Goal: Task Accomplishment & Management: Use online tool/utility

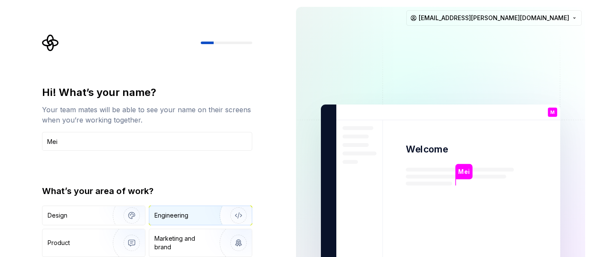
type input "Mei"
click at [174, 210] on div "Engineering" at bounding box center [200, 215] width 102 height 19
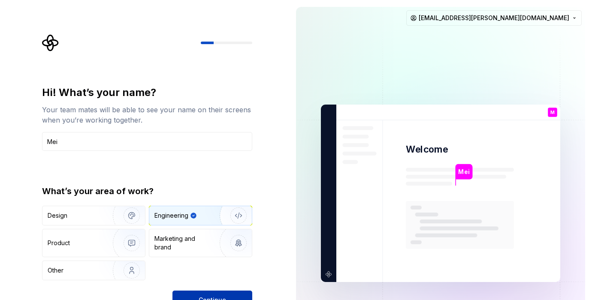
click at [228, 257] on div "Continue" at bounding box center [212, 300] width 80 height 19
click at [233, 257] on button "Continue" at bounding box center [212, 300] width 80 height 19
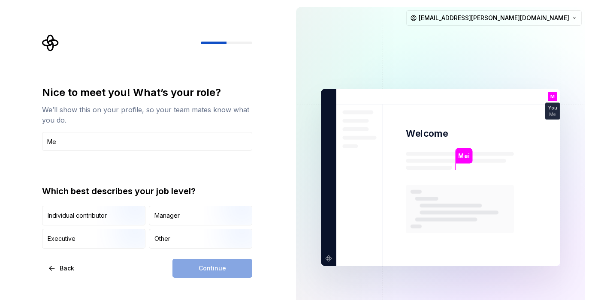
type input "M"
type input "D"
type input "F"
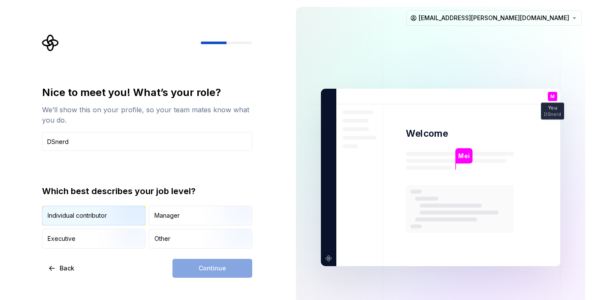
type input "DSnerd"
click at [131, 215] on img "button" at bounding box center [124, 226] width 55 height 57
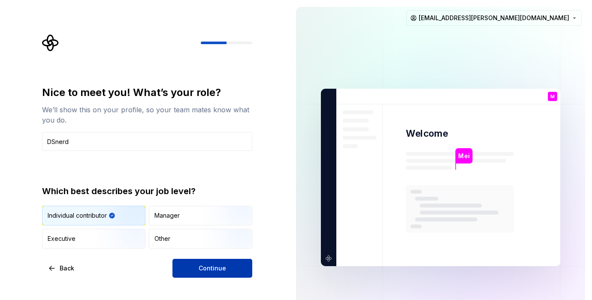
click at [196, 257] on button "Continue" at bounding box center [212, 268] width 80 height 19
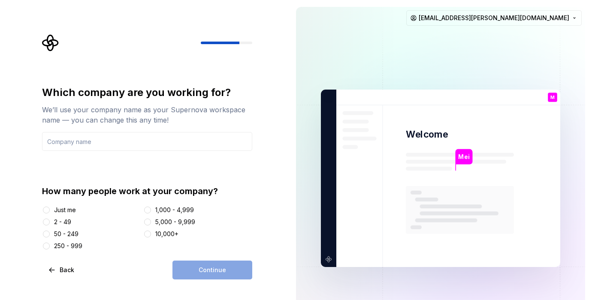
click at [57, 219] on div "2 - 49" at bounding box center [62, 222] width 17 height 9
click at [50, 219] on button "2 - 49" at bounding box center [46, 222] width 7 height 7
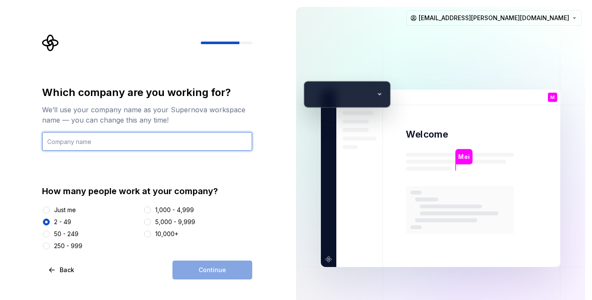
click at [92, 143] on input "text" at bounding box center [147, 141] width 210 height 19
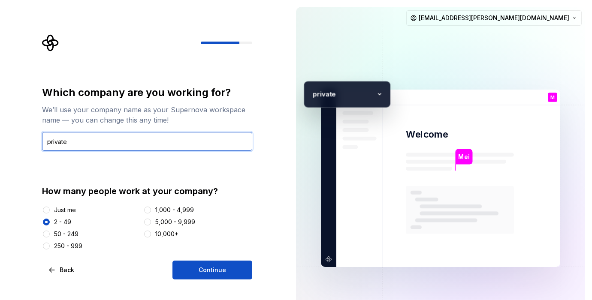
type input "private"
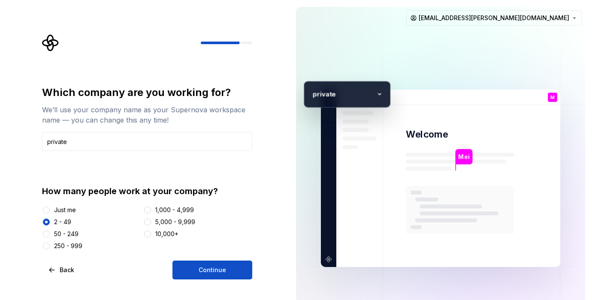
click at [68, 209] on div "Just me" at bounding box center [65, 210] width 22 height 9
click at [50, 209] on button "Just me" at bounding box center [46, 210] width 7 height 7
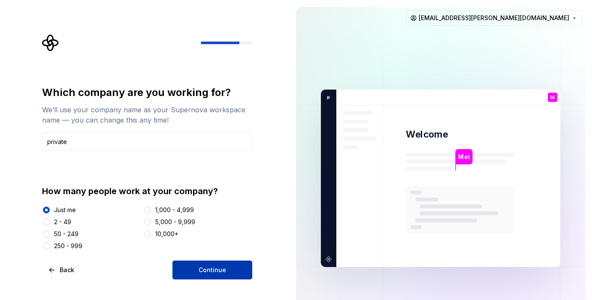
click at [212, 257] on span "Continue" at bounding box center [211, 270] width 27 height 9
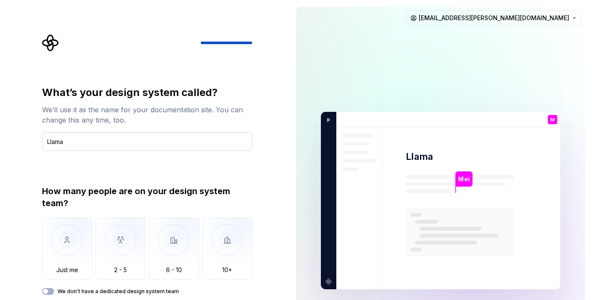
click at [46, 142] on input "Llama" at bounding box center [147, 141] width 210 height 19
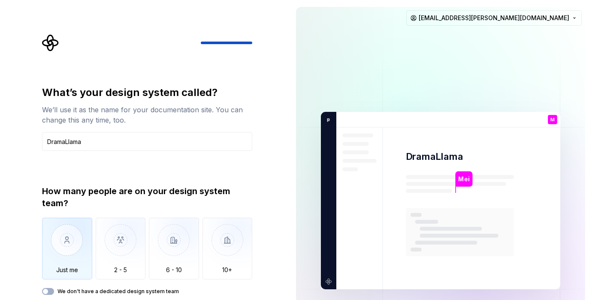
type input "DramaLlama"
click at [77, 240] on img "button" at bounding box center [67, 246] width 50 height 57
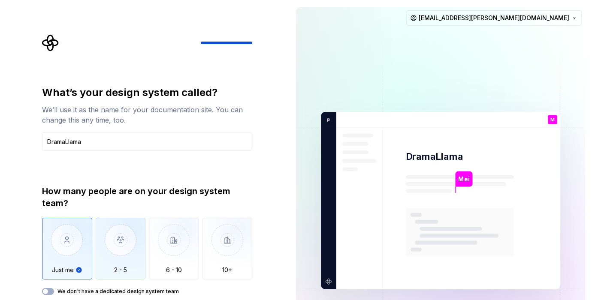
click at [106, 252] on img "button" at bounding box center [121, 246] width 50 height 57
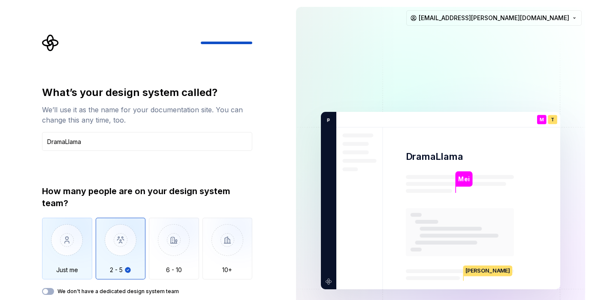
click at [72, 245] on img "button" at bounding box center [67, 246] width 50 height 57
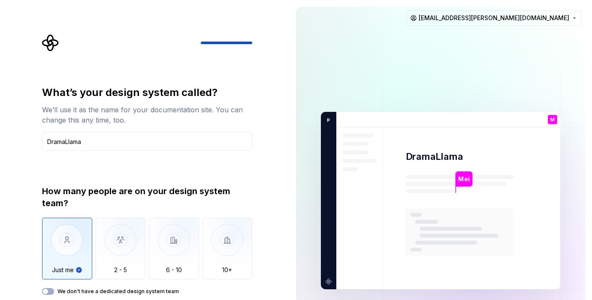
type button "Only one person"
type button "on"
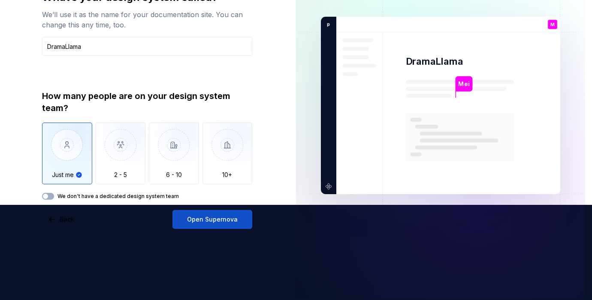
scroll to position [101, 0]
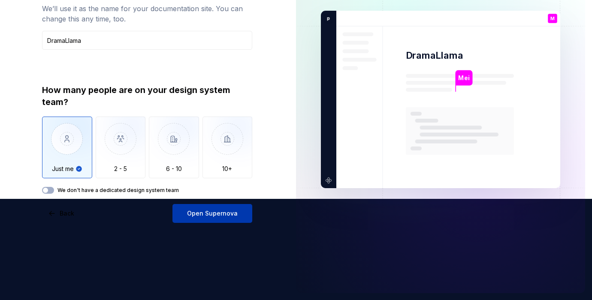
click at [236, 213] on button "Open Supernova" at bounding box center [212, 213] width 80 height 19
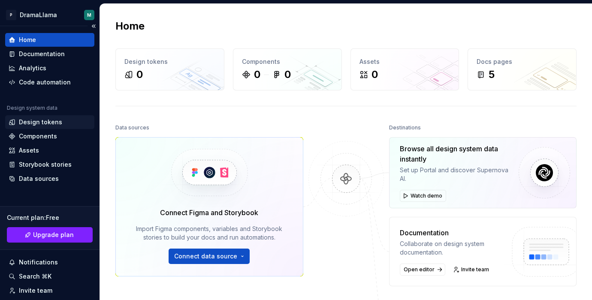
click at [56, 123] on div "Design tokens" at bounding box center [40, 122] width 43 height 9
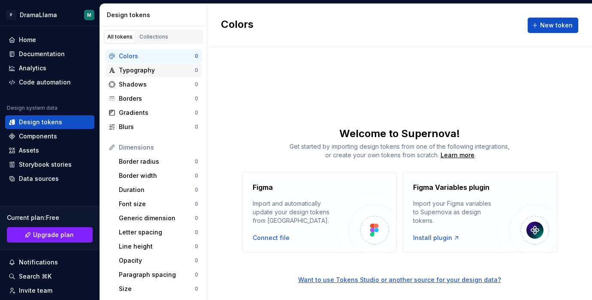
click at [145, 73] on div "Typography" at bounding box center [157, 70] width 76 height 9
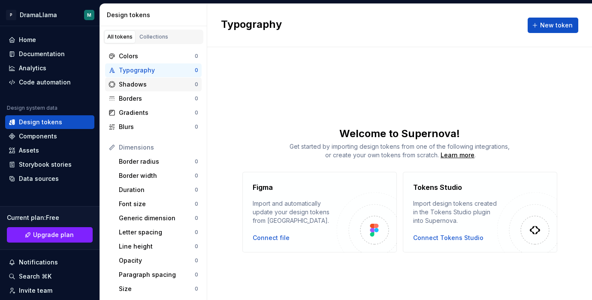
click at [143, 89] on div "Shadows 0" at bounding box center [153, 85] width 96 height 14
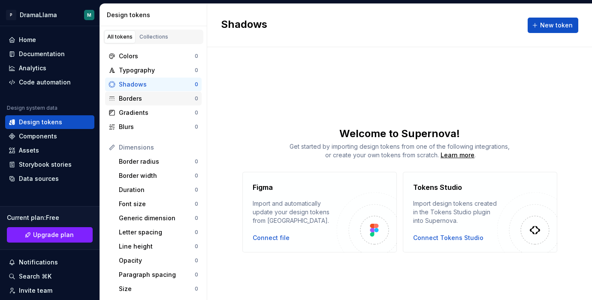
click at [139, 101] on div "Borders" at bounding box center [157, 98] width 76 height 9
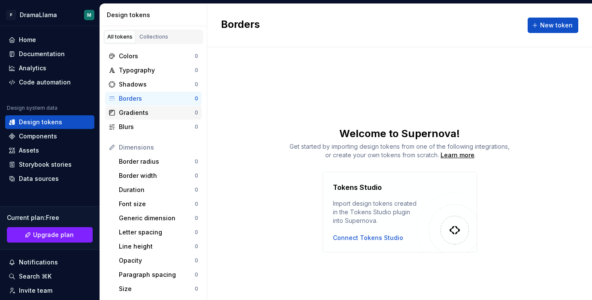
click at [136, 114] on div "Gradients" at bounding box center [157, 112] width 76 height 9
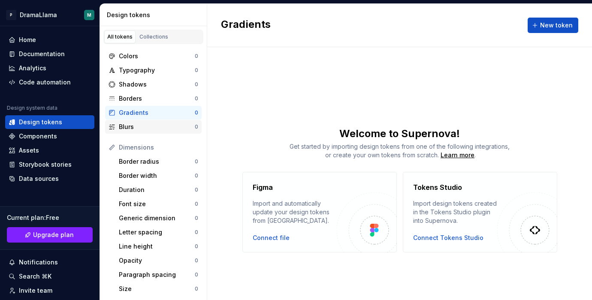
click at [136, 125] on div "Blurs" at bounding box center [157, 127] width 76 height 9
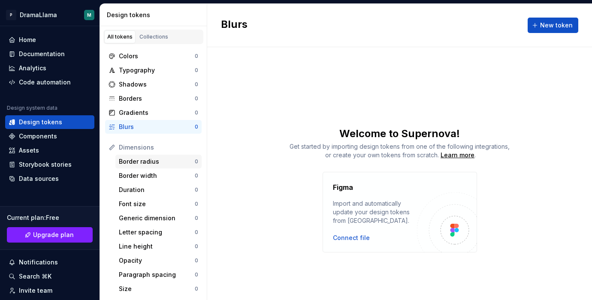
click at [141, 162] on div "Border radius" at bounding box center [157, 161] width 76 height 9
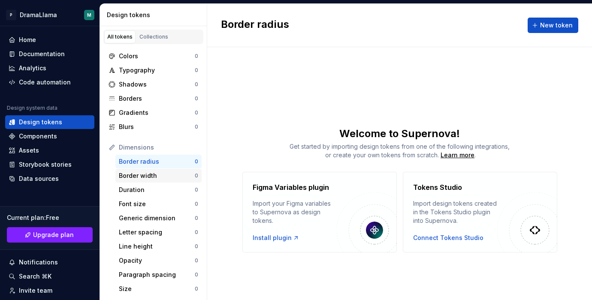
click at [143, 174] on div "Border width" at bounding box center [157, 175] width 76 height 9
click at [143, 186] on div "Duration" at bounding box center [157, 190] width 76 height 9
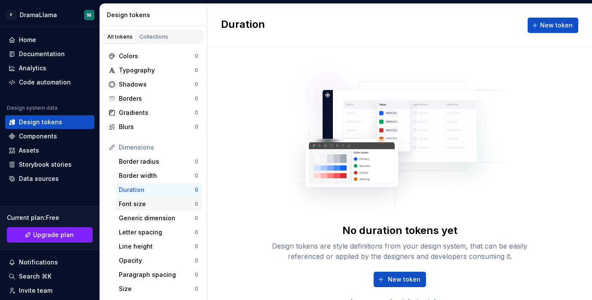
click at [142, 207] on div "Font size" at bounding box center [157, 204] width 76 height 9
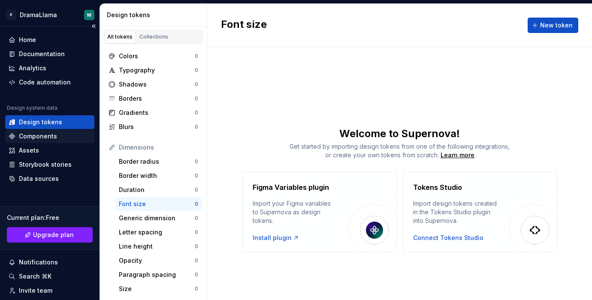
click at [56, 133] on div "Components" at bounding box center [50, 136] width 82 height 9
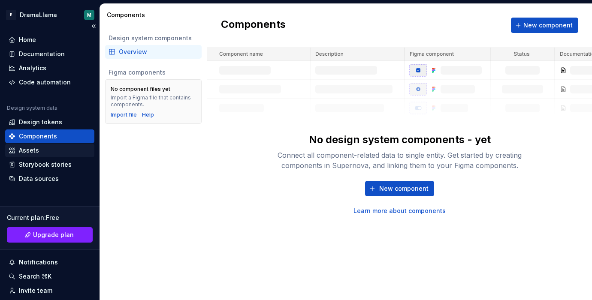
click at [54, 150] on div "Assets" at bounding box center [50, 150] width 82 height 9
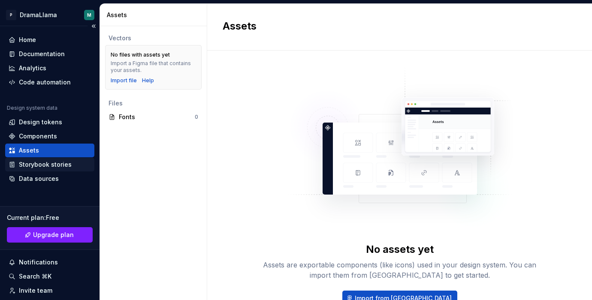
click at [57, 166] on div "Storybook stories" at bounding box center [45, 164] width 53 height 9
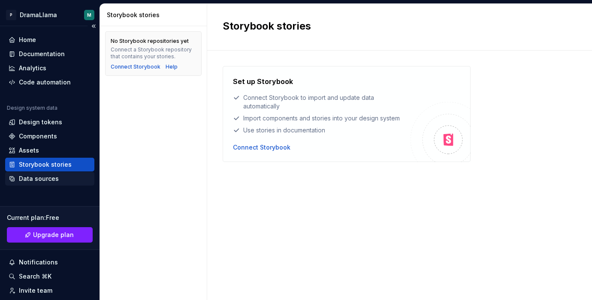
click at [57, 176] on div "Data sources" at bounding box center [50, 178] width 82 height 9
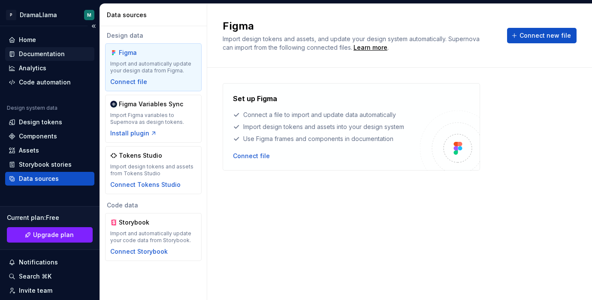
click at [55, 58] on div "Documentation" at bounding box center [42, 54] width 46 height 9
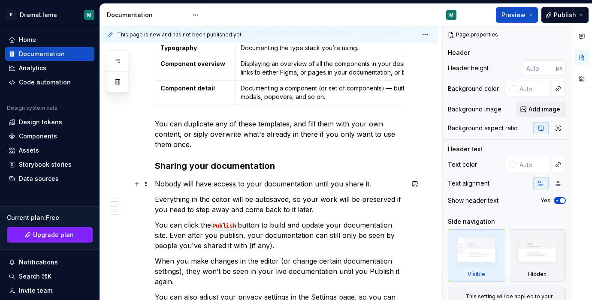
scroll to position [352, 0]
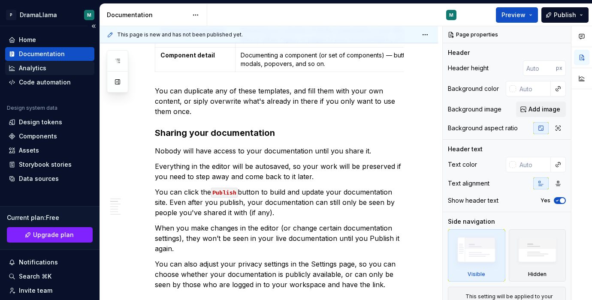
click at [61, 69] on div "Analytics" at bounding box center [50, 68] width 82 height 9
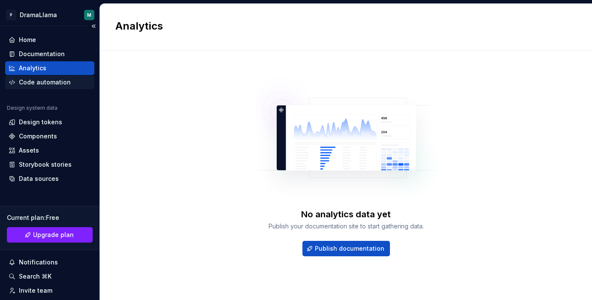
click at [63, 84] on div "Code automation" at bounding box center [45, 82] width 52 height 9
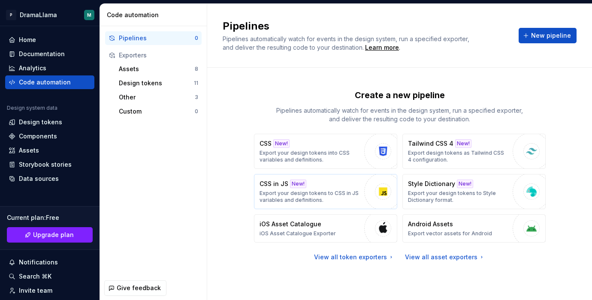
click at [285, 183] on p "CSS in JS" at bounding box center [273, 184] width 29 height 9
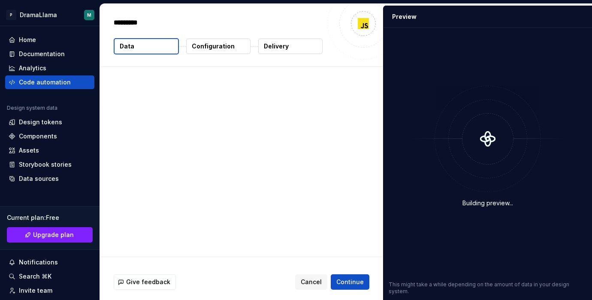
type textarea "*"
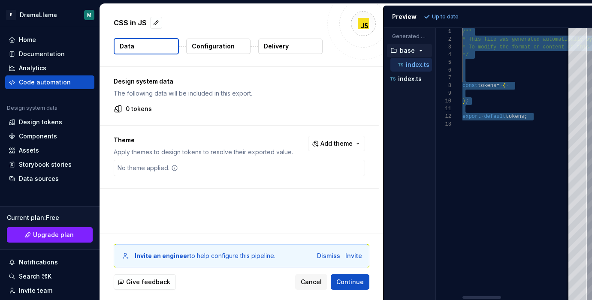
drag, startPoint x: 512, startPoint y: 163, endPoint x: 435, endPoint y: 15, distance: 167.0
paste textarea "Editor content"
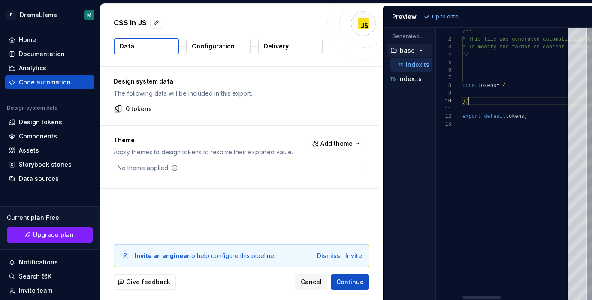
scroll to position [69, 6]
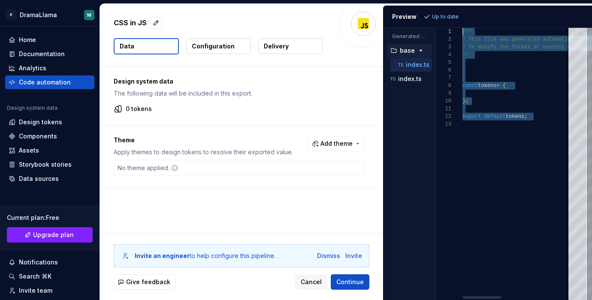
drag, startPoint x: 499, startPoint y: 131, endPoint x: 450, endPoint y: 12, distance: 129.4
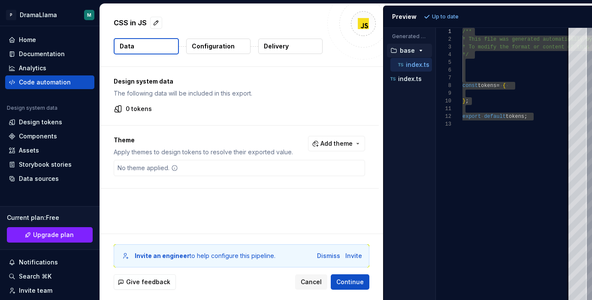
click at [383, 127] on div "**********" at bounding box center [487, 153] width 209 height 295
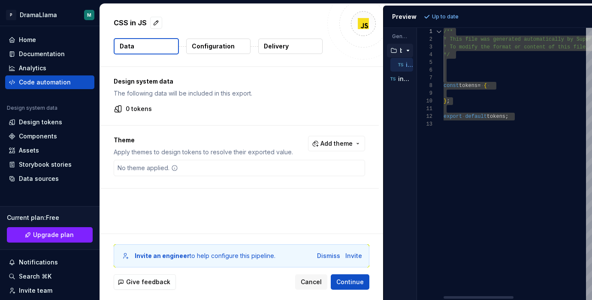
click at [409, 132] on div "**********" at bounding box center [487, 164] width 208 height 272
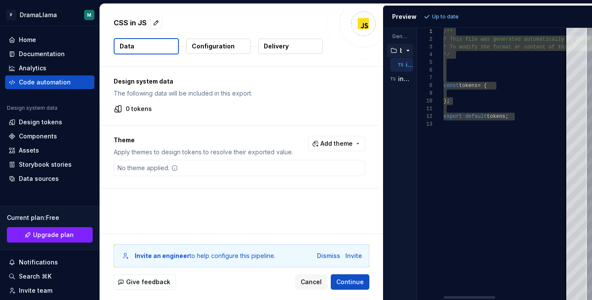
click at [514, 99] on div "/** * This file was generated automatically by Supern [DOMAIN_NAME] and should …" at bounding box center [594, 164] width 302 height 272
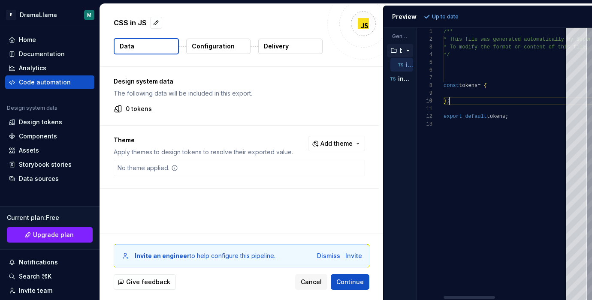
scroll to position [15, 0]
type textarea "**********"
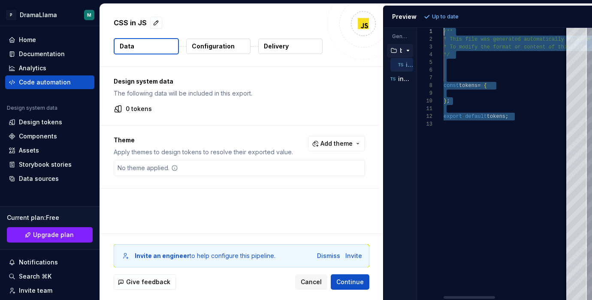
scroll to position [0, 0]
drag, startPoint x: 502, startPoint y: 129, endPoint x: 430, endPoint y: 13, distance: 136.1
click at [443, 28] on div "/** * This file was generated automatically by Supern [DOMAIN_NAME] and should …" at bounding box center [594, 164] width 302 height 272
click at [216, 114] on div "Design system data The following data will be included in this export. 0 tokens" at bounding box center [239, 96] width 279 height 58
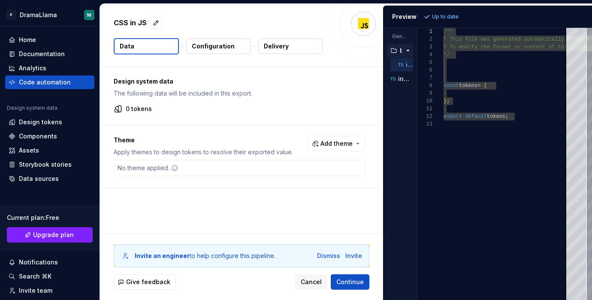
click at [148, 112] on p "0 tokens" at bounding box center [139, 109] width 26 height 9
click at [144, 109] on p "0 tokens" at bounding box center [139, 109] width 26 height 9
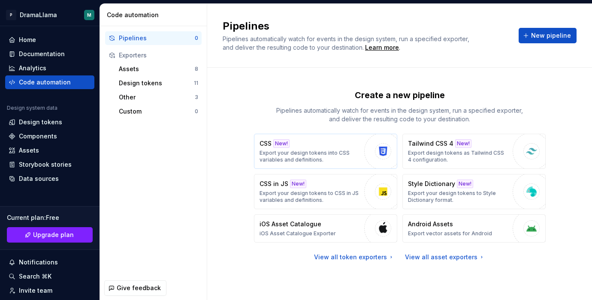
click at [342, 160] on p "Export your design tokens into CSS variables and definitions." at bounding box center [309, 157] width 100 height 14
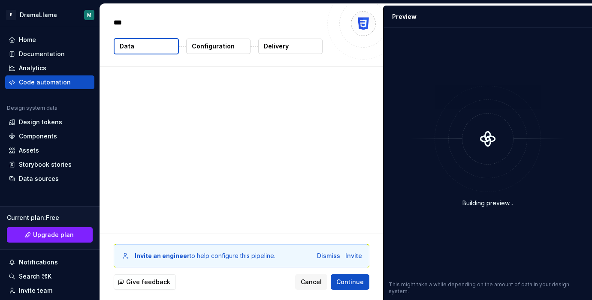
type textarea "*"
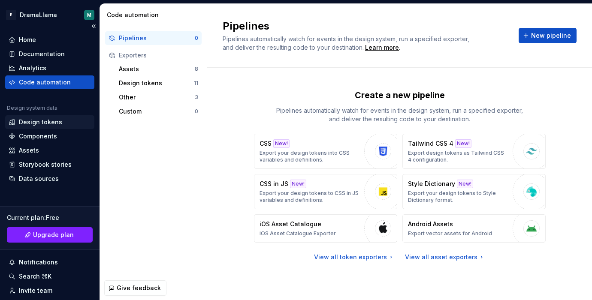
click at [45, 124] on div "Design tokens" at bounding box center [40, 122] width 43 height 9
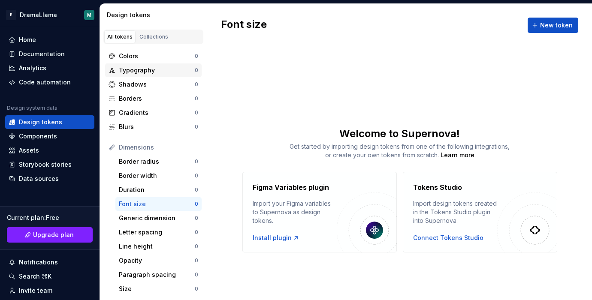
click at [152, 68] on div "Typography" at bounding box center [157, 70] width 76 height 9
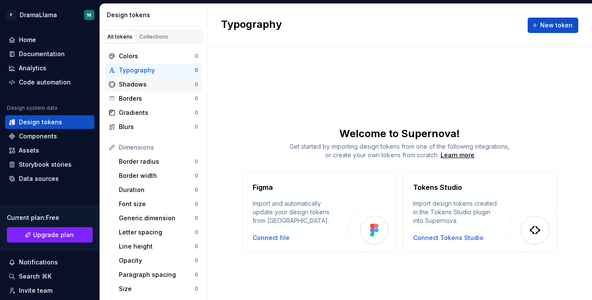
click at [151, 83] on div "Shadows" at bounding box center [157, 84] width 76 height 9
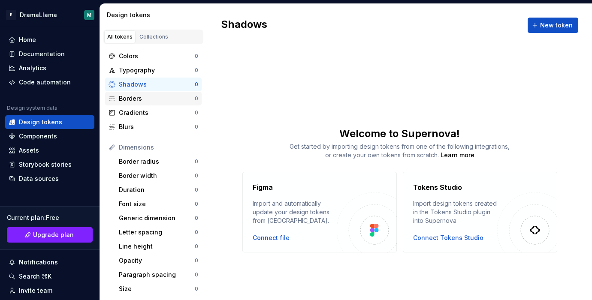
click at [150, 101] on div "Borders" at bounding box center [157, 98] width 76 height 9
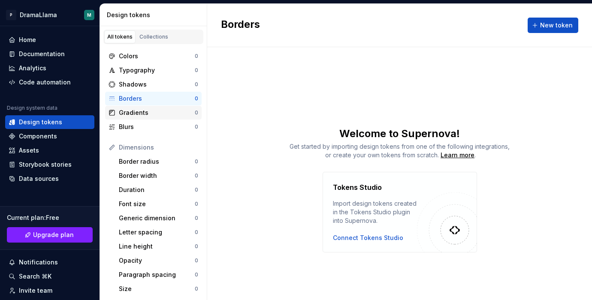
click at [151, 112] on div "Gradients" at bounding box center [157, 112] width 76 height 9
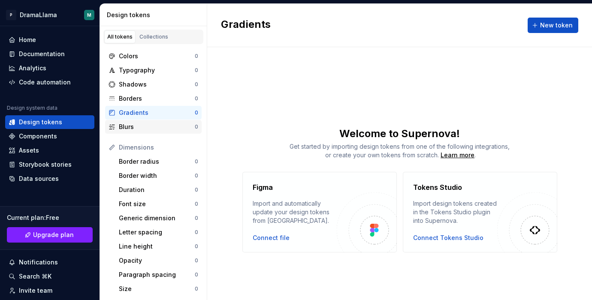
click at [151, 121] on div "Blurs 0" at bounding box center [153, 127] width 96 height 14
